Goal: Task Accomplishment & Management: Use online tool/utility

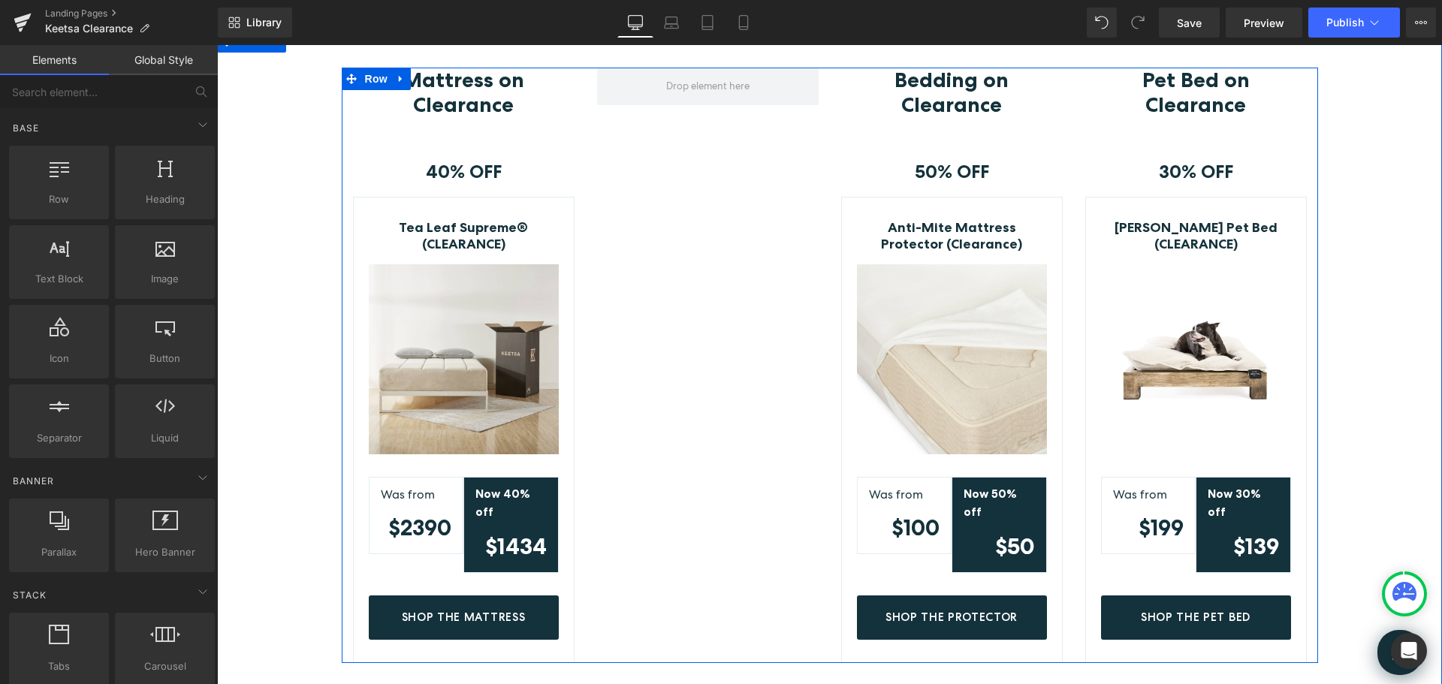
scroll to position [375, 0]
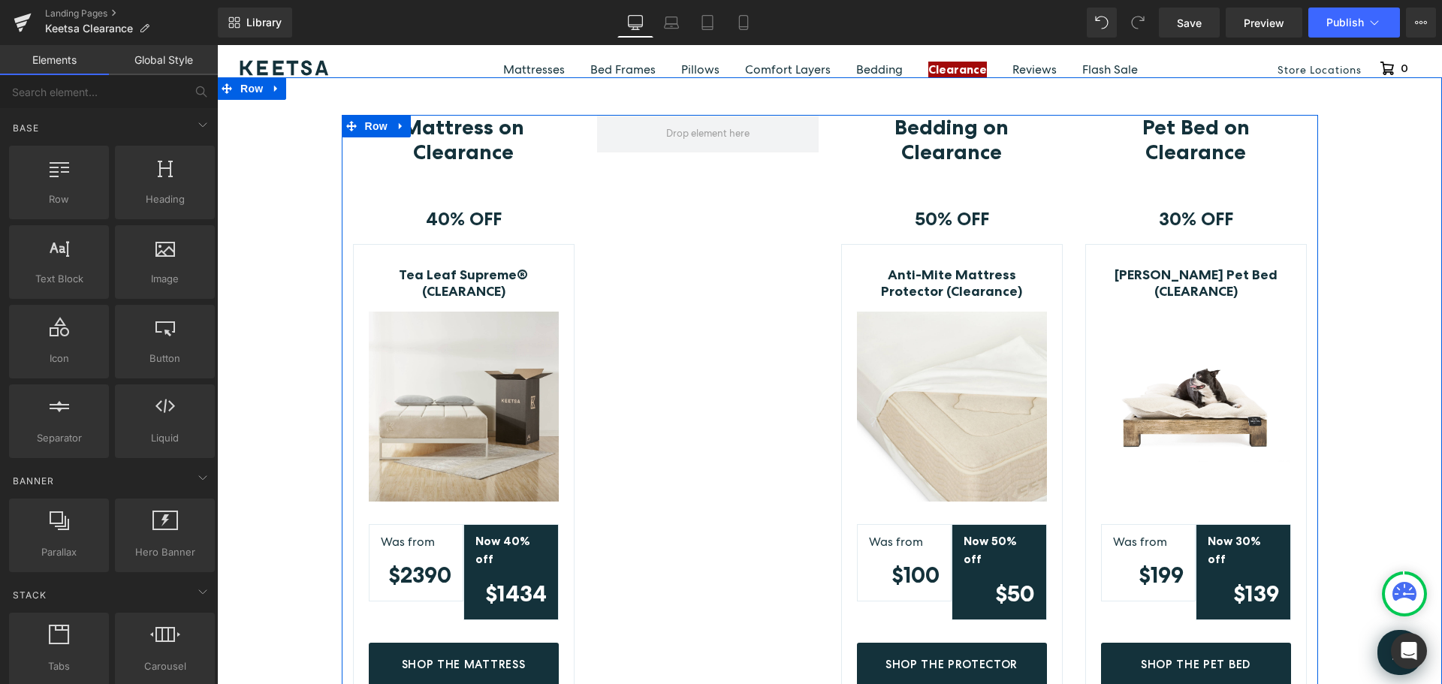
click at [746, 267] on div at bounding box center [708, 403] width 244 height 577
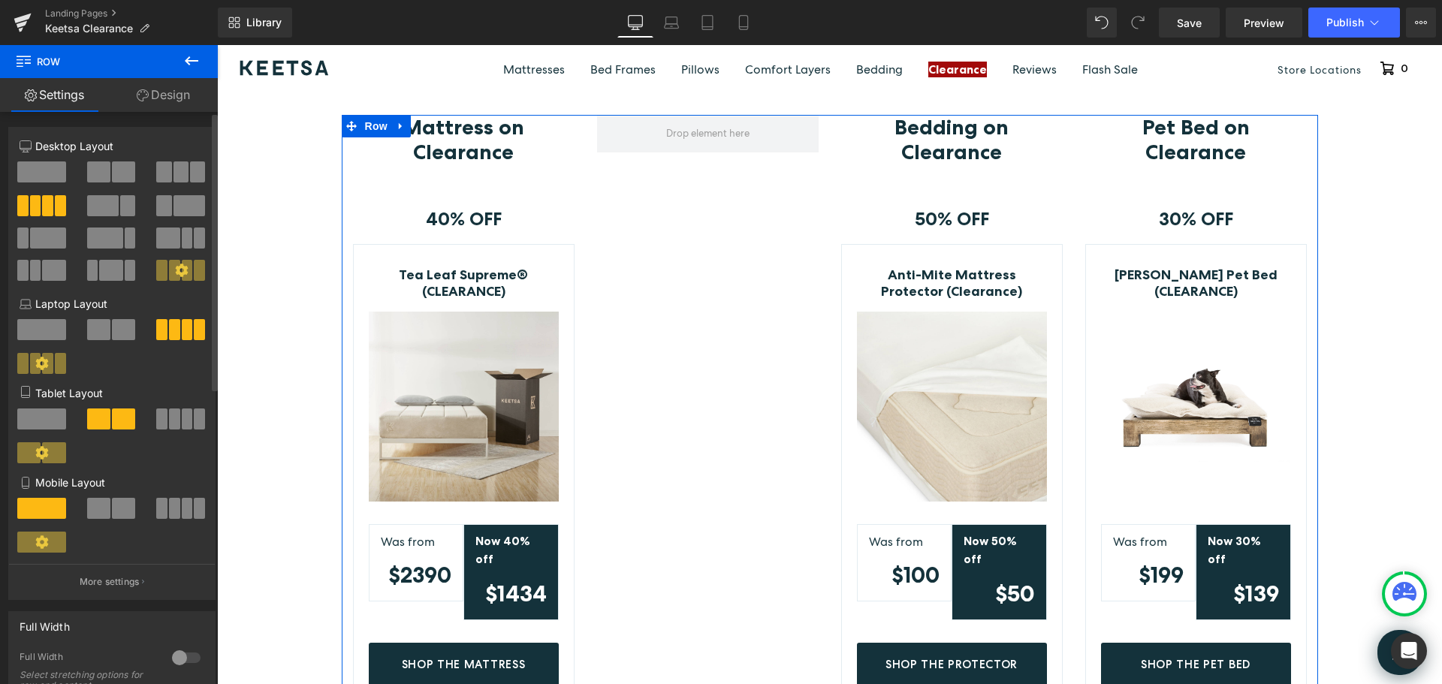
click at [167, 175] on button at bounding box center [181, 171] width 50 height 21
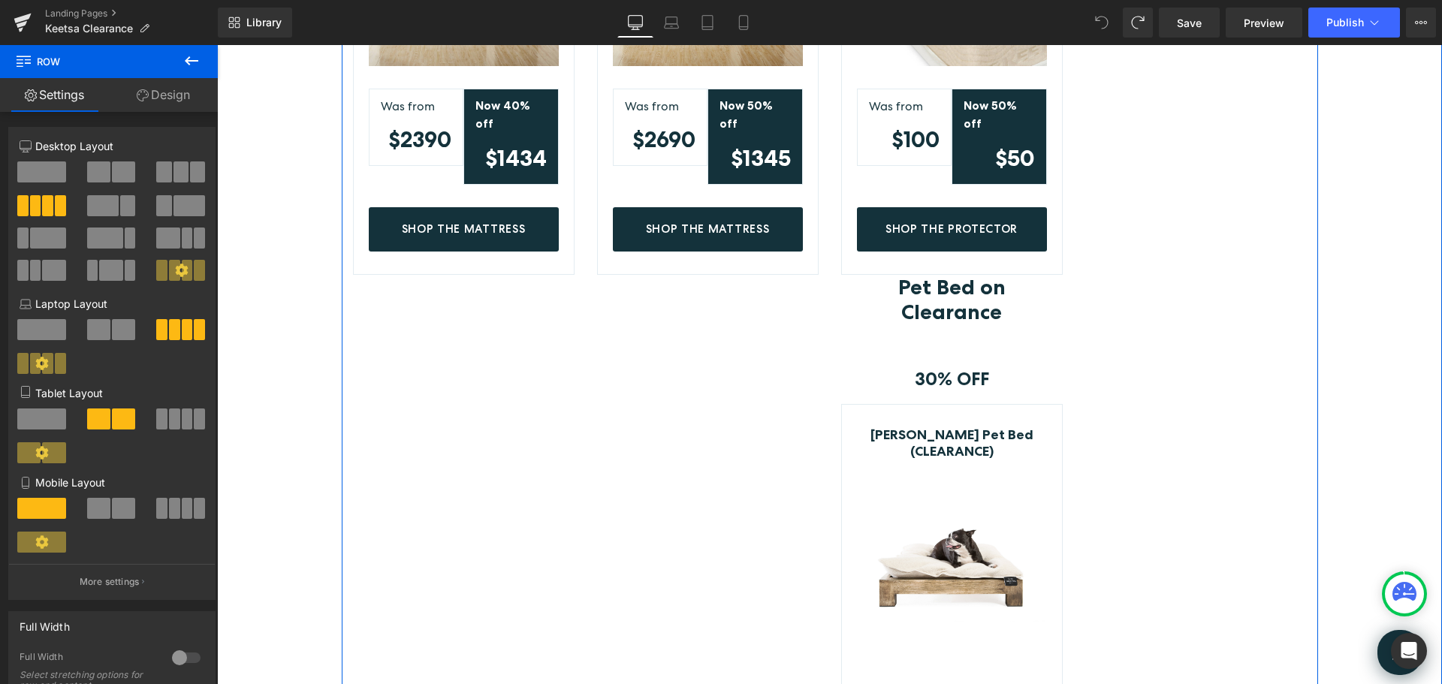
scroll to position [826, 0]
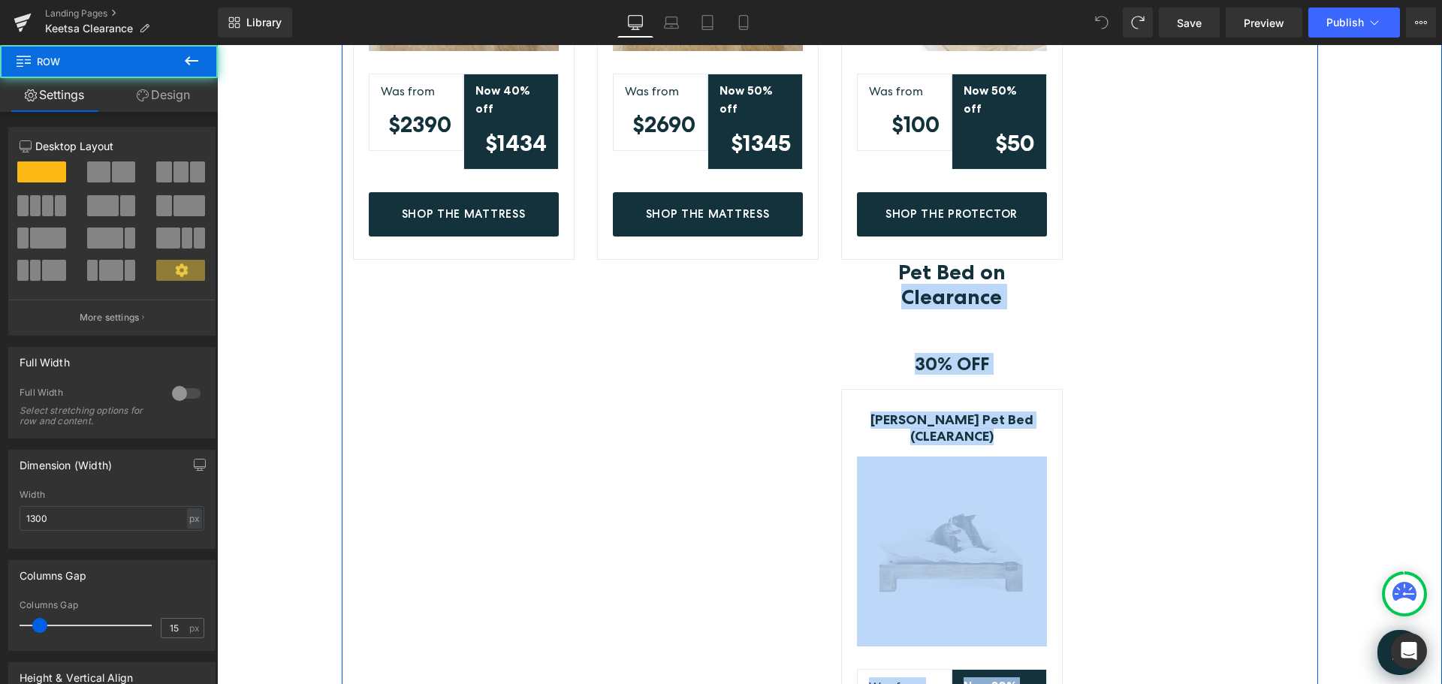
drag, startPoint x: 1051, startPoint y: 252, endPoint x: 1192, endPoint y: 86, distance: 218.9
click at [1192, 86] on div "Mattress on Clearance Heading Row 40% OFF Text Block Row Tea Leaf Supreme® (CLE…" at bounding box center [830, 259] width 976 height 1191
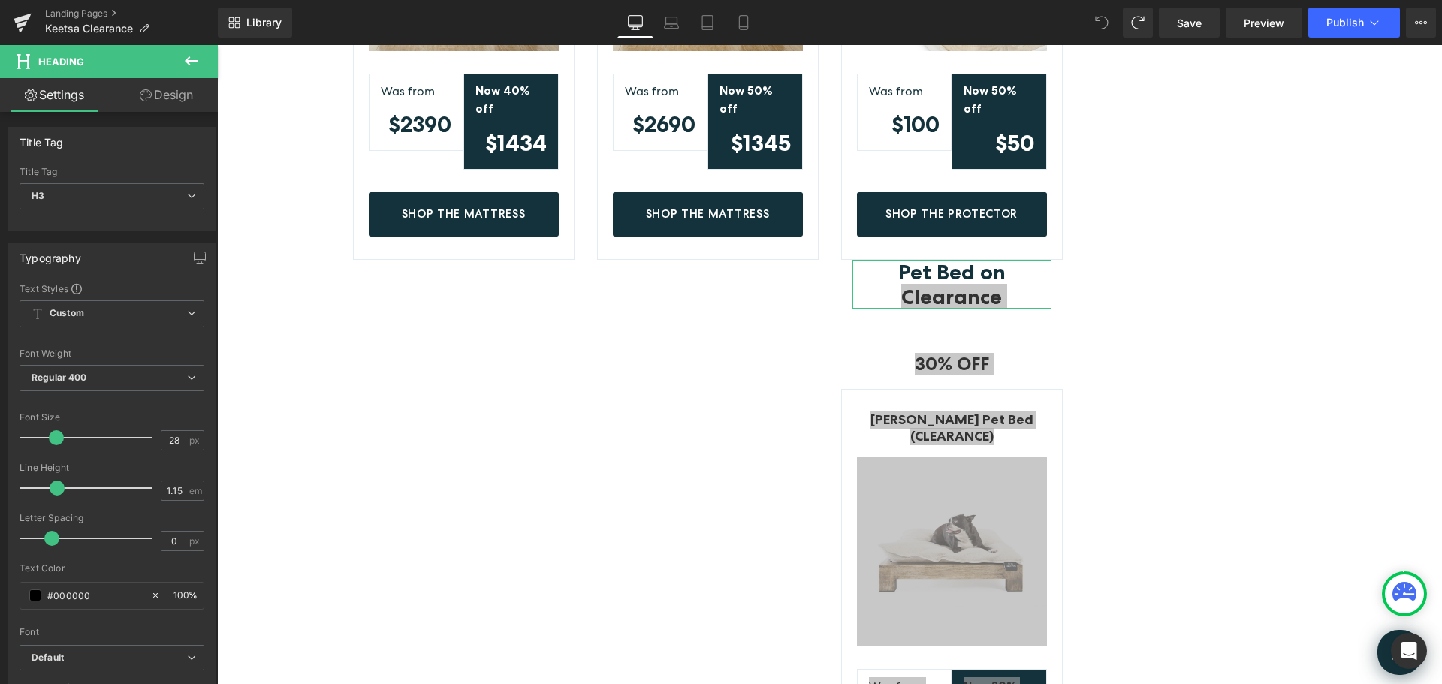
click at [154, 93] on link "Design" at bounding box center [166, 95] width 109 height 34
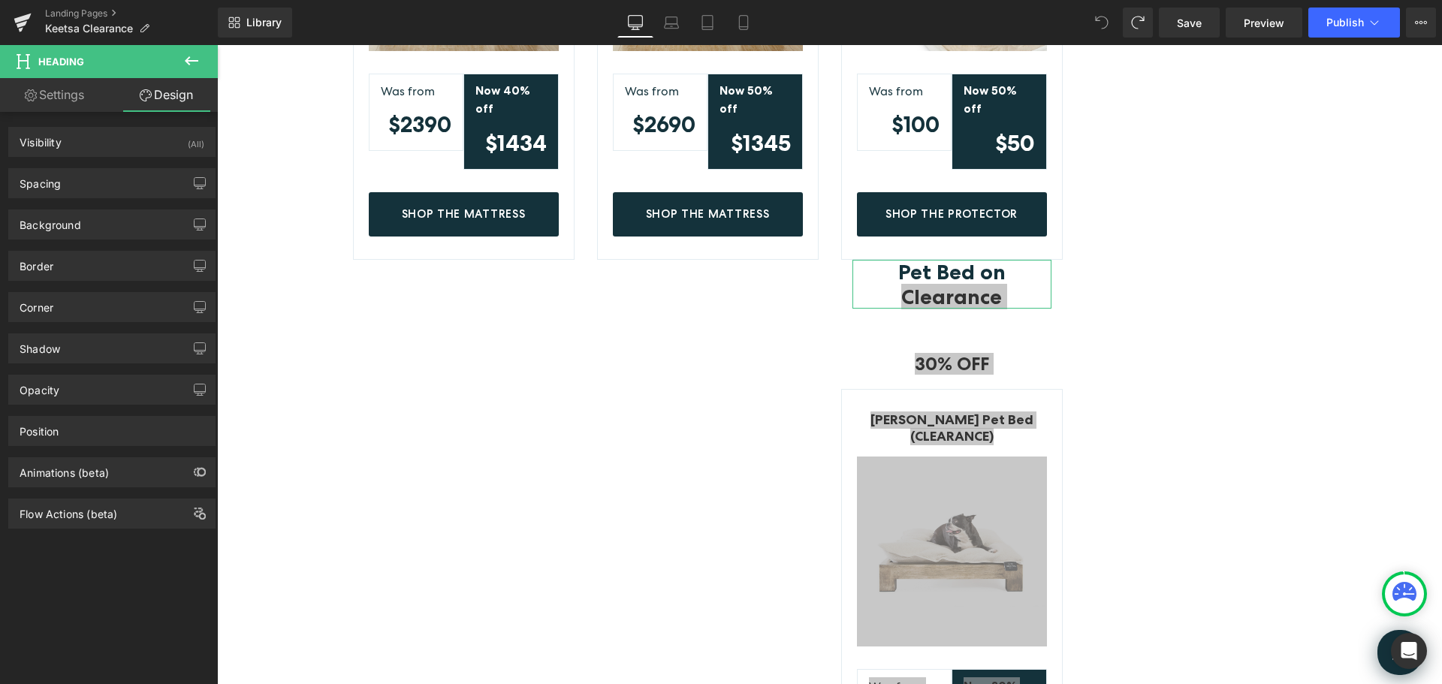
click at [65, 101] on link "Settings" at bounding box center [54, 95] width 109 height 34
type input "100"
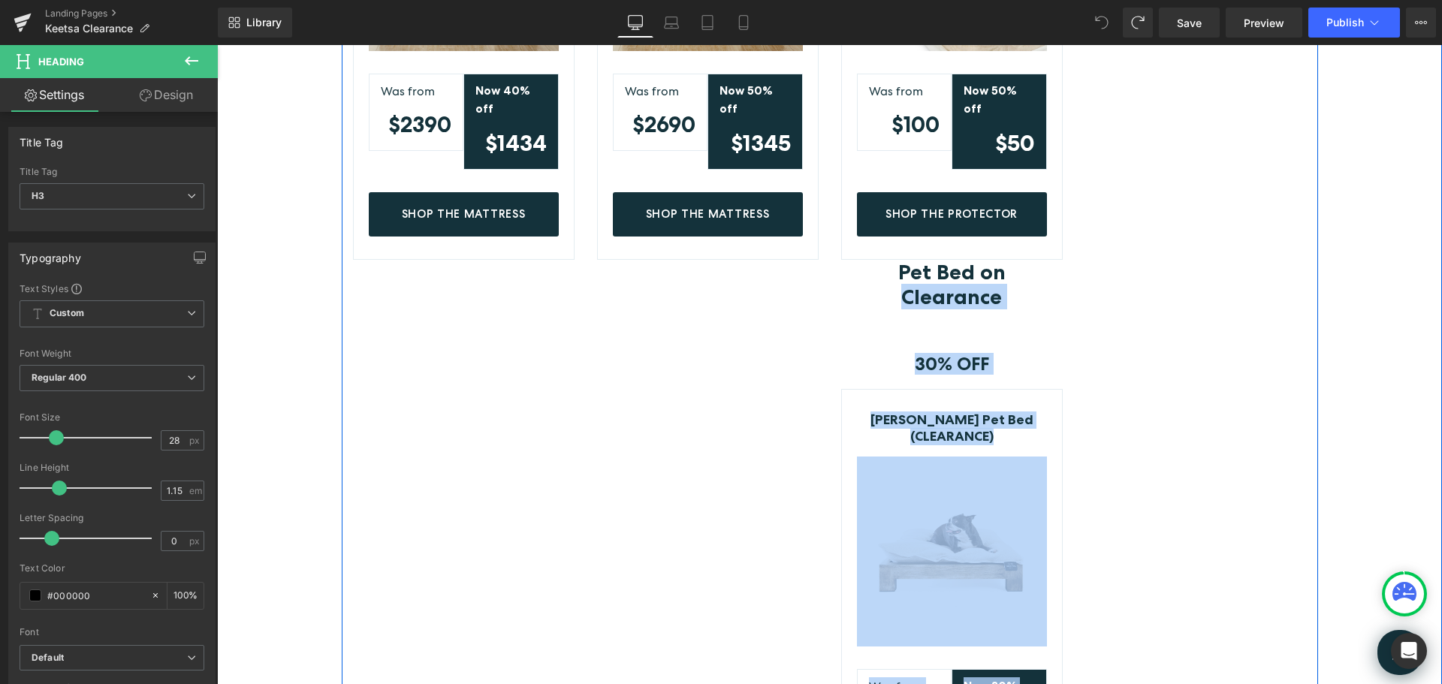
click at [1140, 307] on div at bounding box center [1196, 240] width 244 height 1153
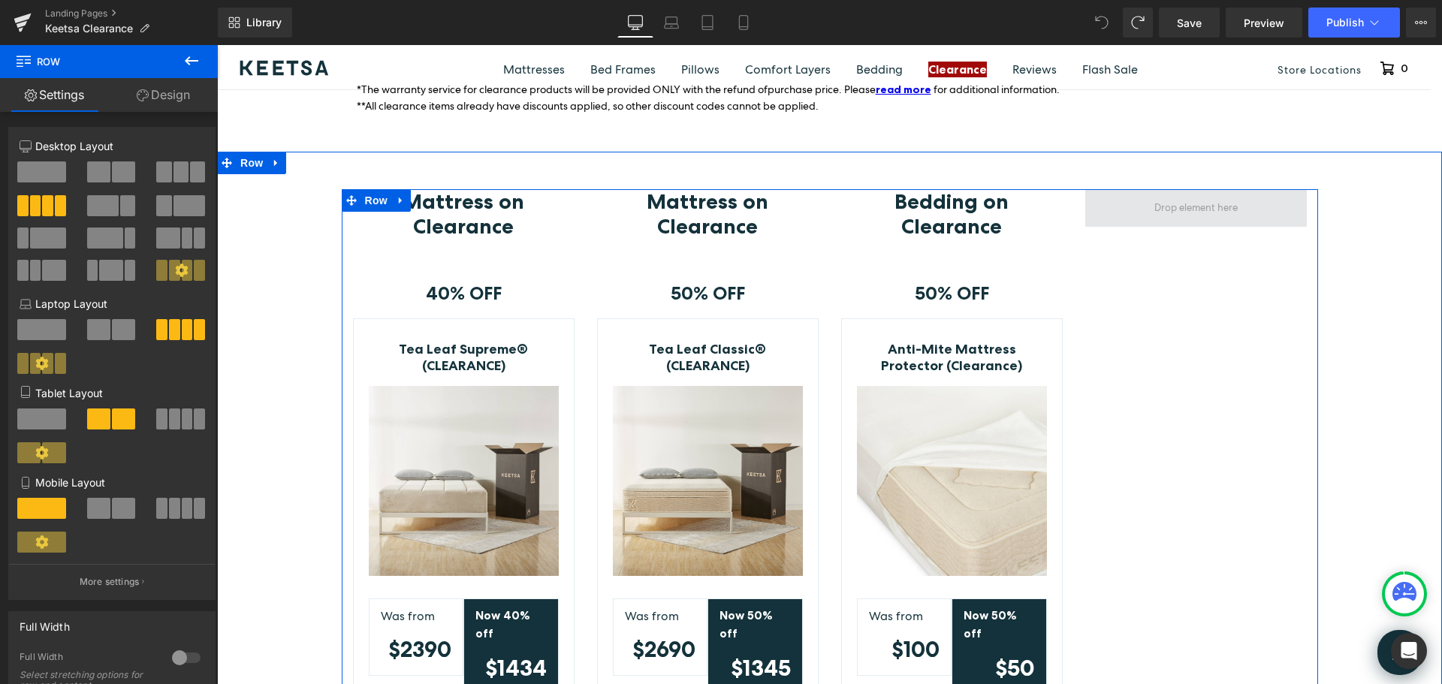
scroll to position [300, 0]
click at [1098, 225] on span at bounding box center [1196, 209] width 222 height 38
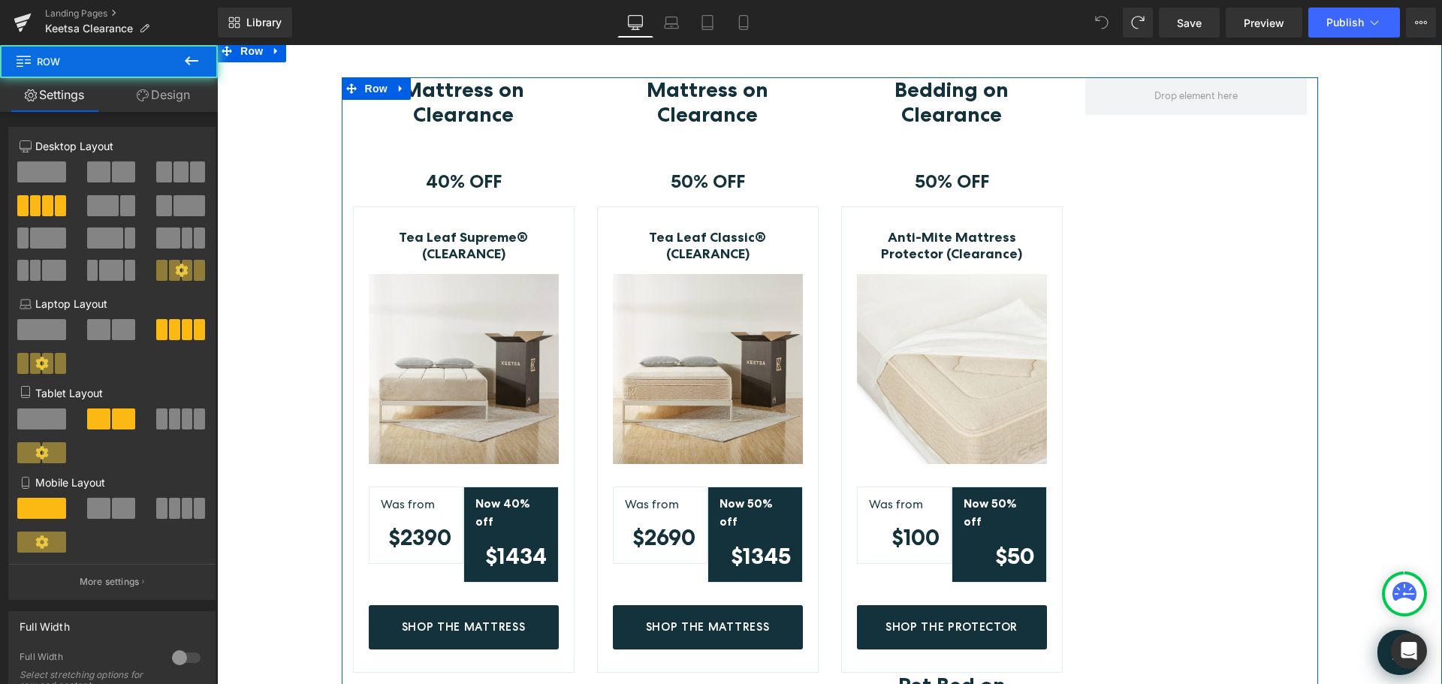
scroll to position [601, 0]
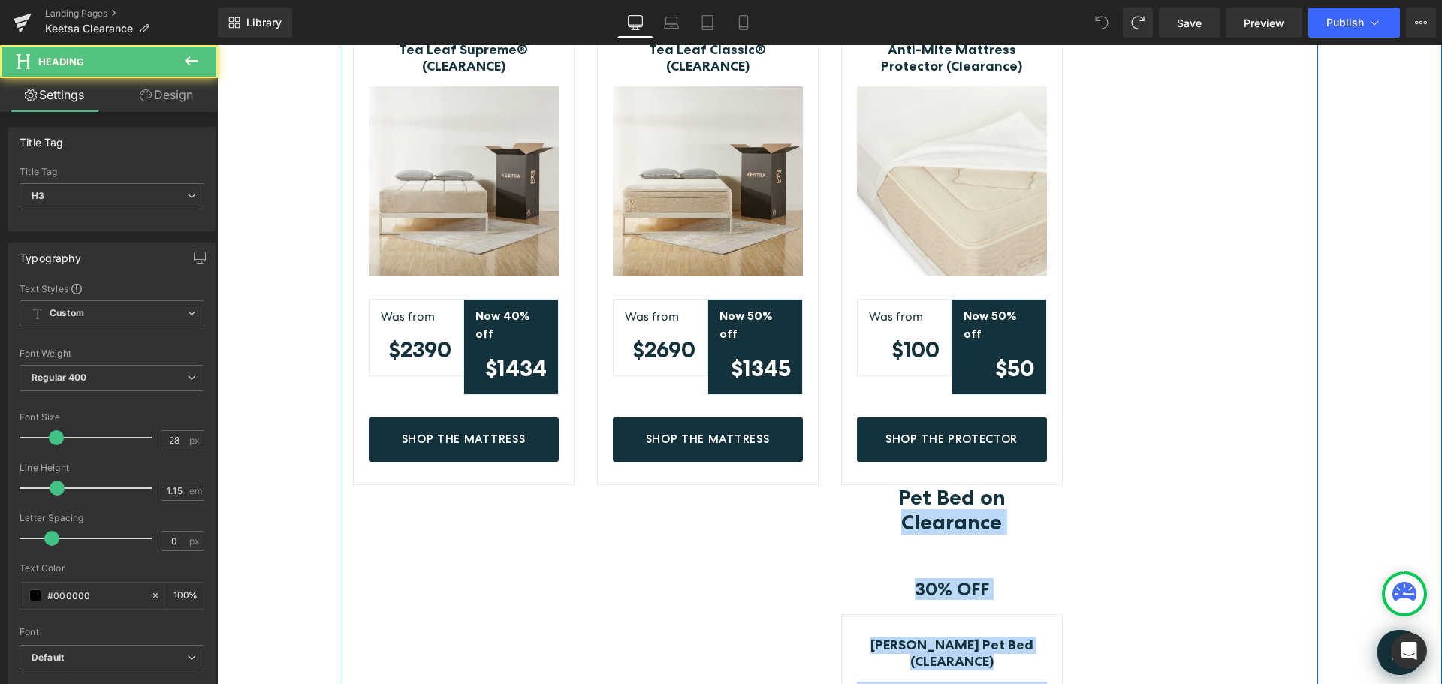
drag, startPoint x: 1001, startPoint y: 488, endPoint x: 1158, endPoint y: 62, distance: 454.5
click at [1158, 62] on div "Mattress on Clearance Heading Row 40% OFF Text Block Row Tea Leaf Supreme® (CLE…" at bounding box center [830, 485] width 976 height 1191
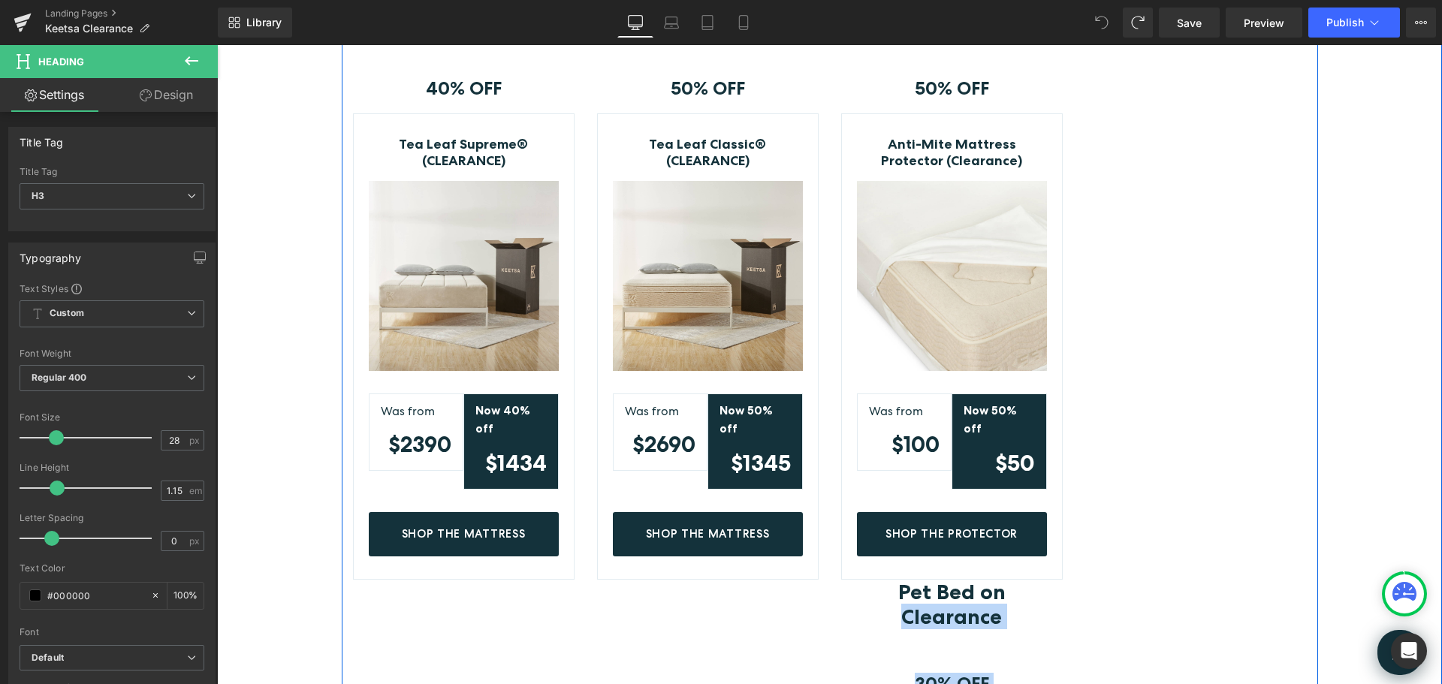
scroll to position [375, 0]
